Goal: Find specific page/section: Find specific page/section

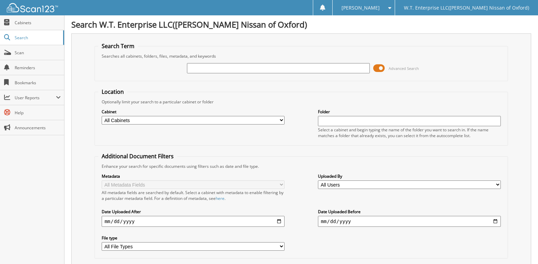
click at [200, 66] on input "text" at bounding box center [278, 68] width 183 height 10
type input "6002162"
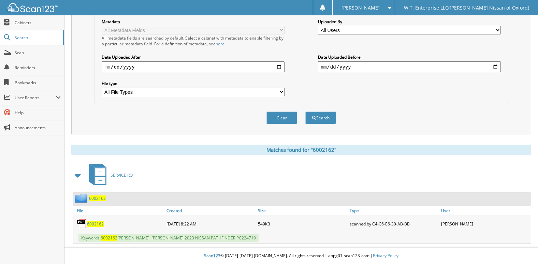
scroll to position [155, 0]
click at [96, 222] on span "6002162" at bounding box center [95, 224] width 17 height 6
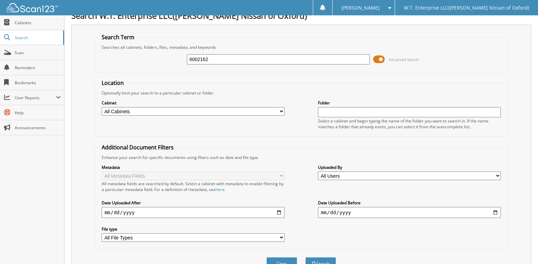
scroll to position [0, 0]
